Goal: Navigation & Orientation: Find specific page/section

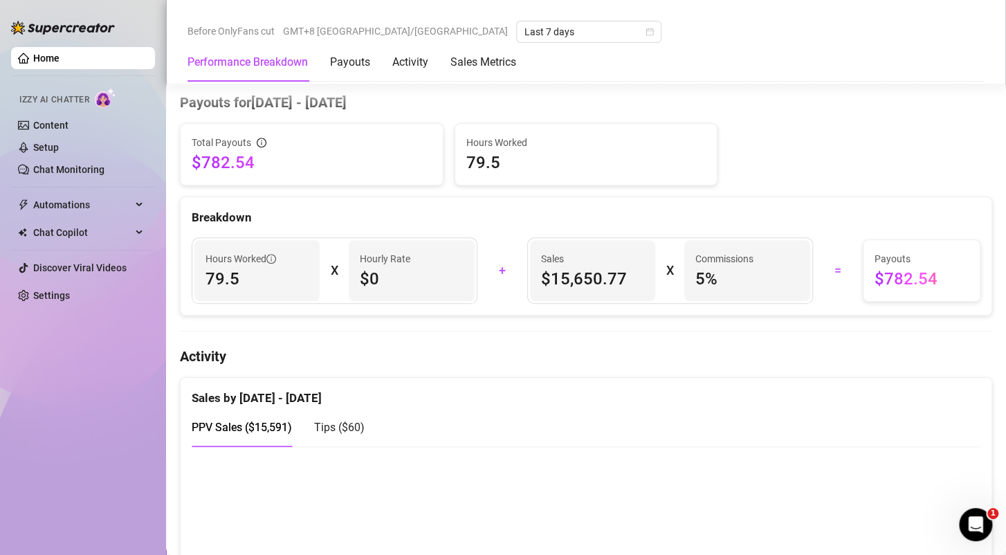
scroll to position [277, 0]
